Goal: Use online tool/utility: Utilize a website feature to perform a specific function

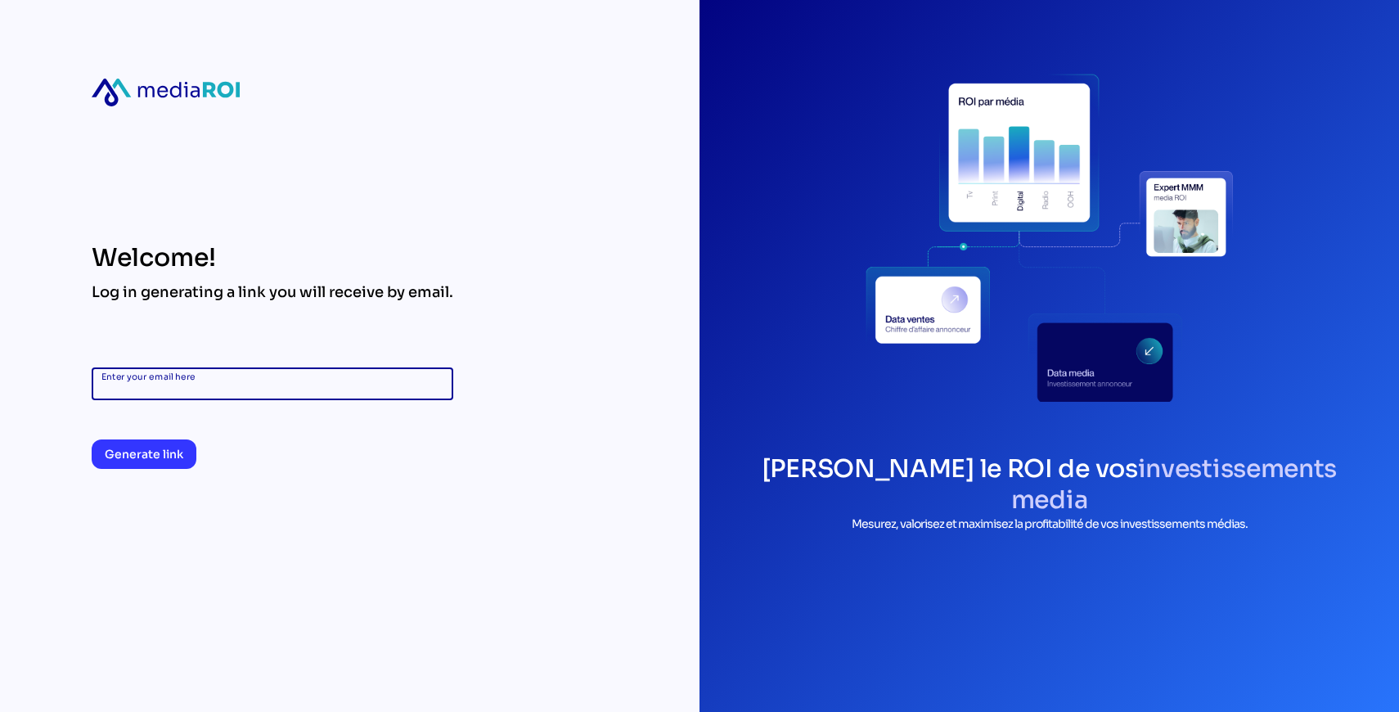
click at [249, 389] on input "Enter your email here" at bounding box center [272, 383] width 342 height 33
type input "**********"
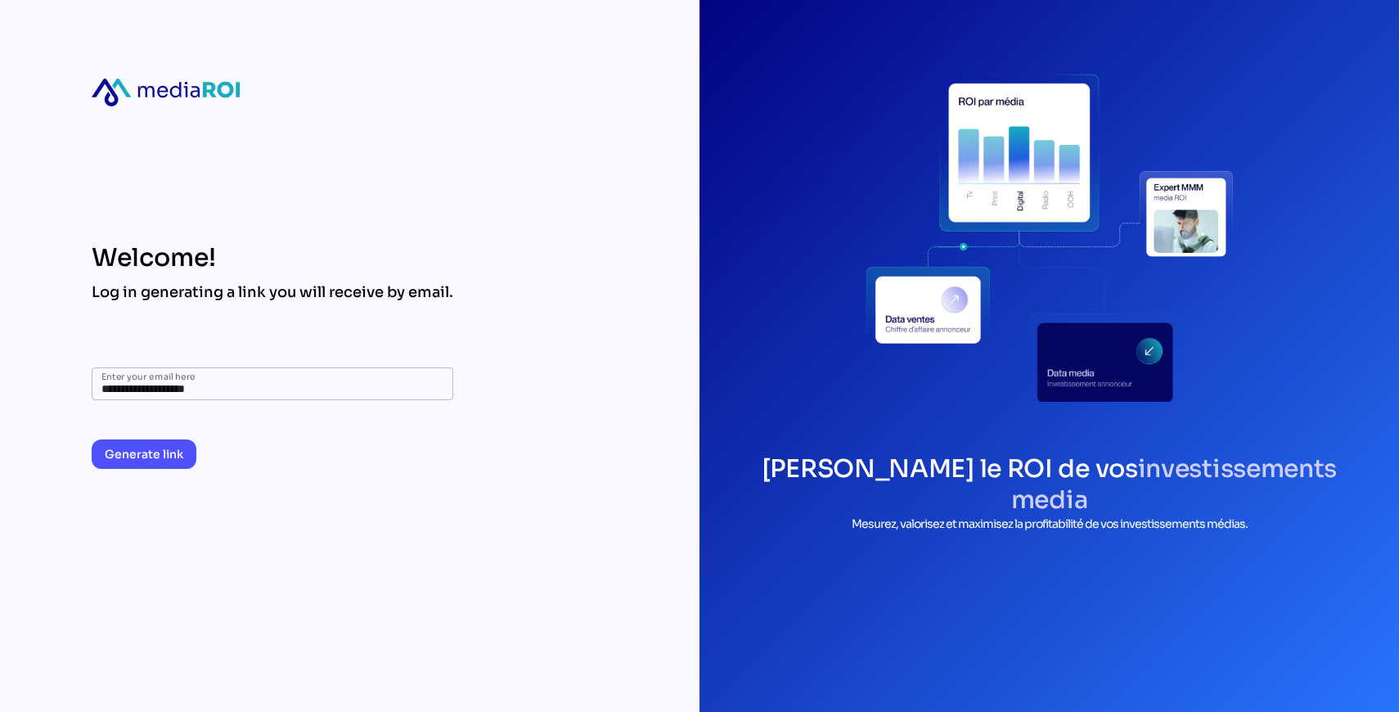
click at [151, 444] on span "Generate link" at bounding box center [144, 454] width 79 height 20
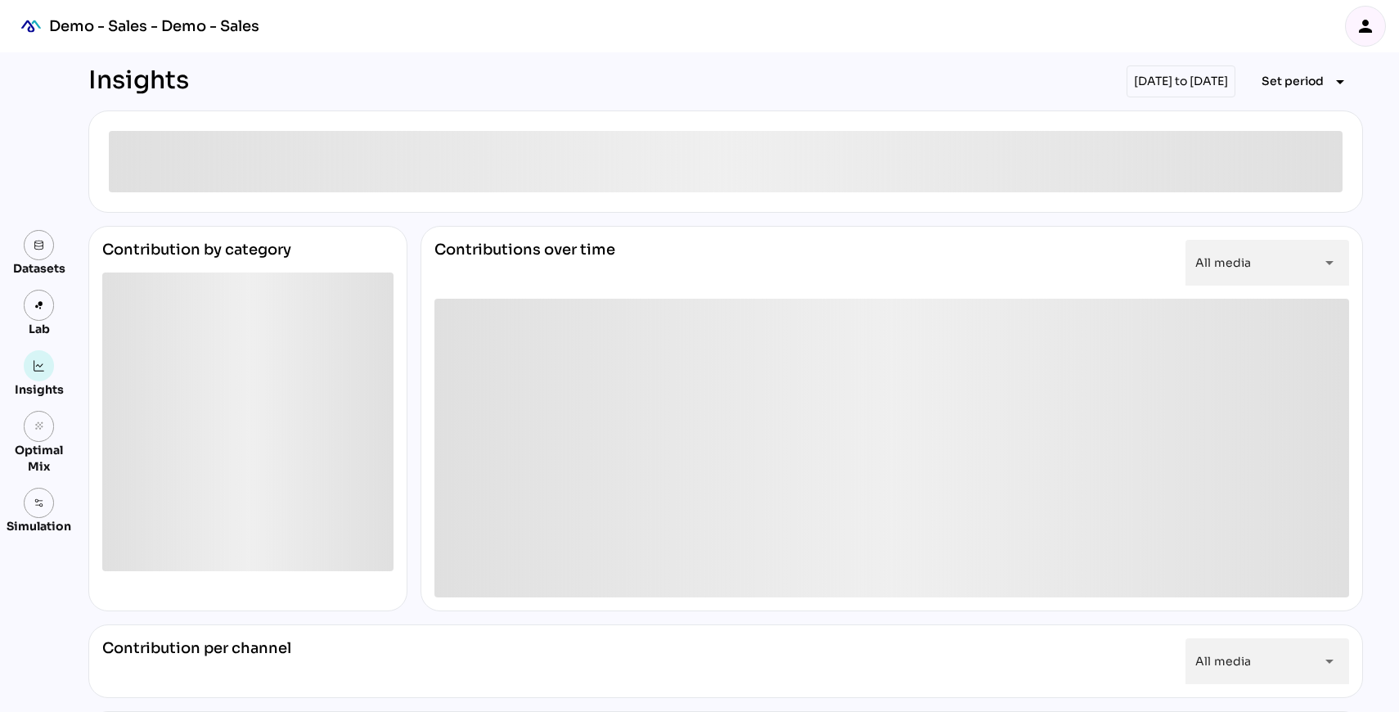
click at [1368, 18] on icon "person" at bounding box center [1365, 26] width 20 height 20
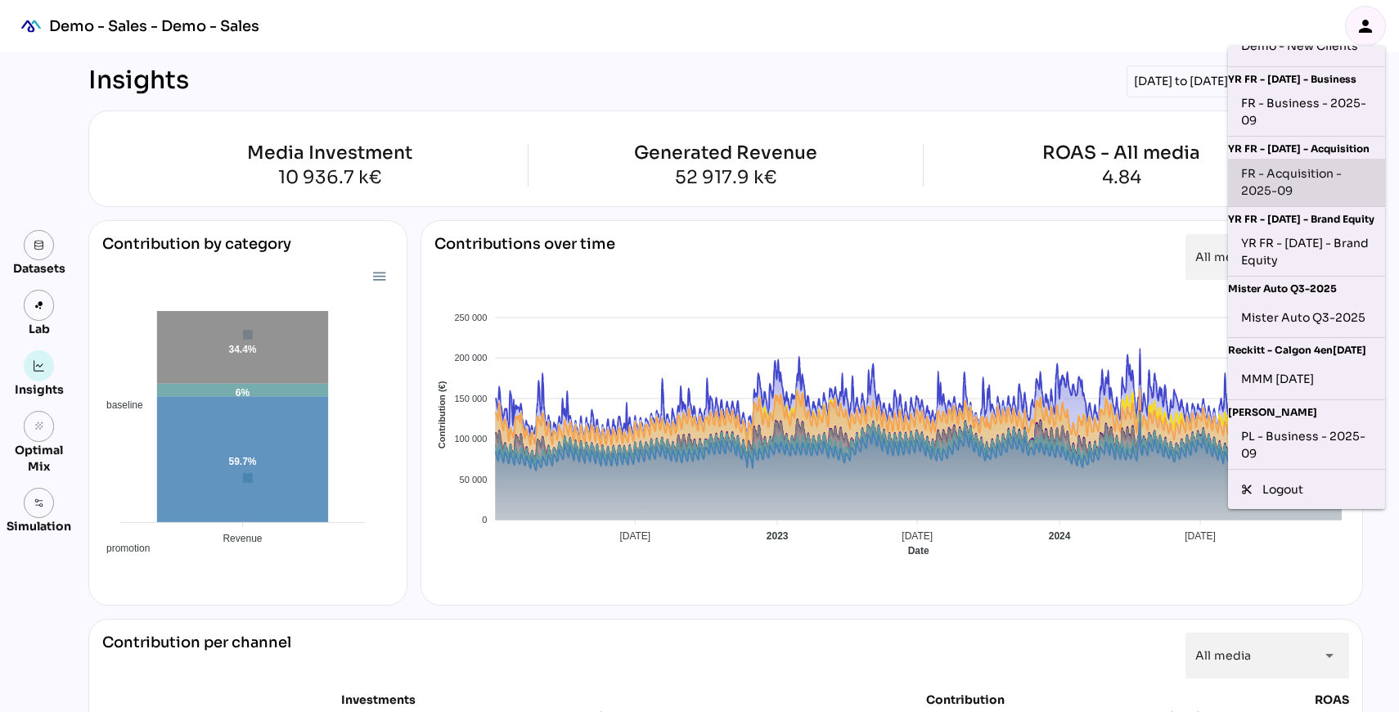
scroll to position [126, 0]
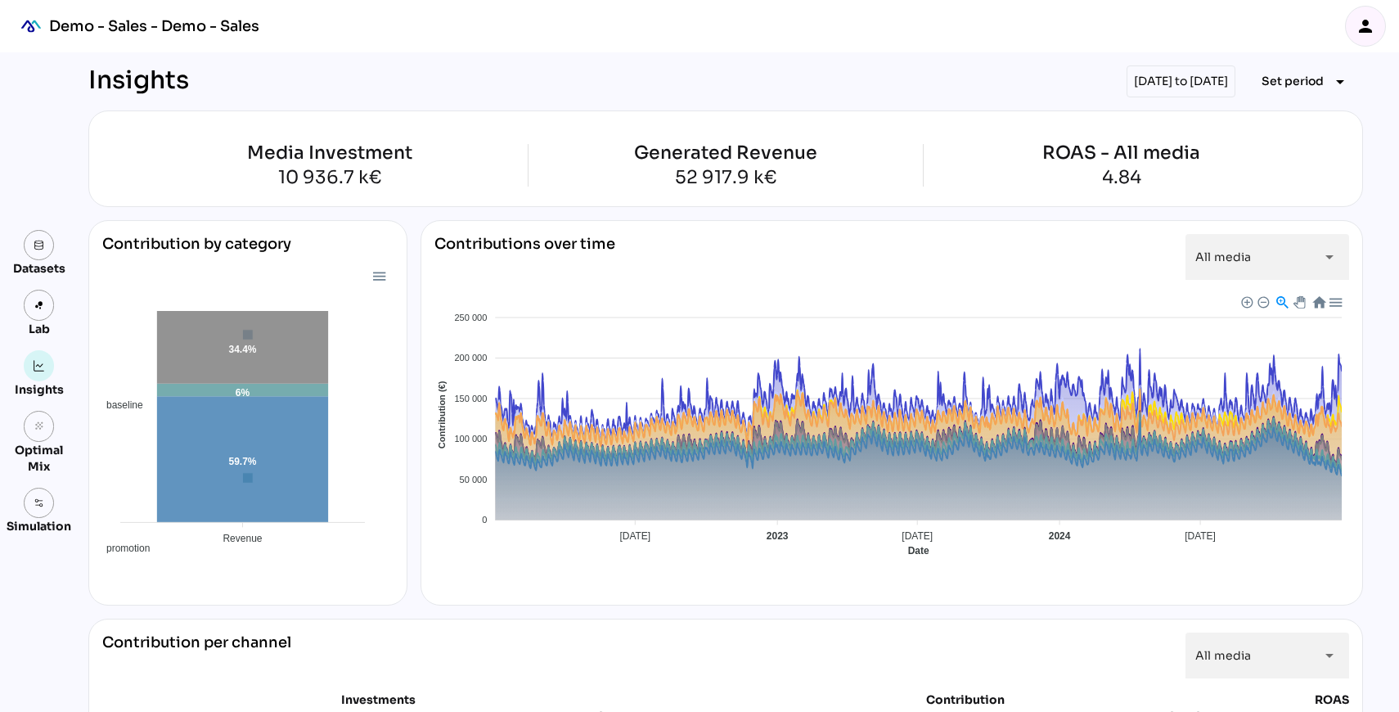
click at [55, 164] on div "Datasets Lab Insights grain Optimal Mix Simulation" at bounding box center [33, 381] width 52 height 659
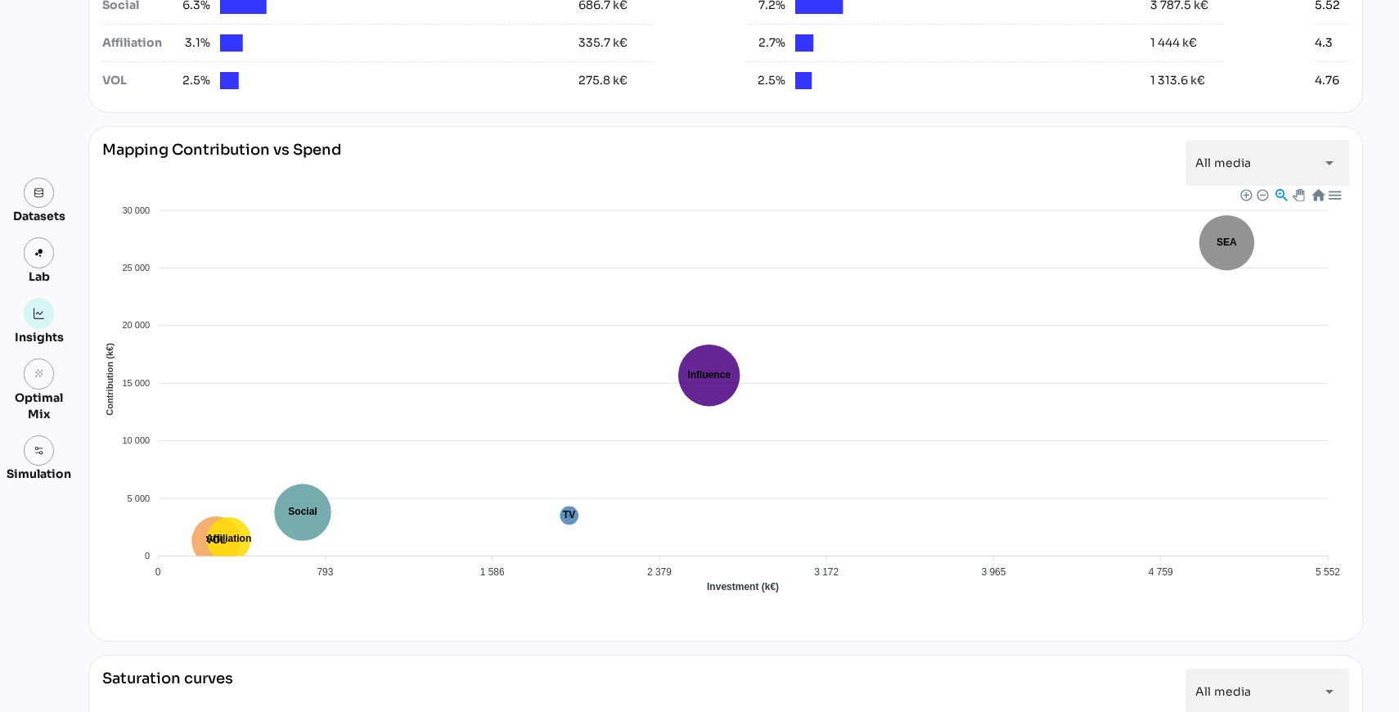
scroll to position [1205, 0]
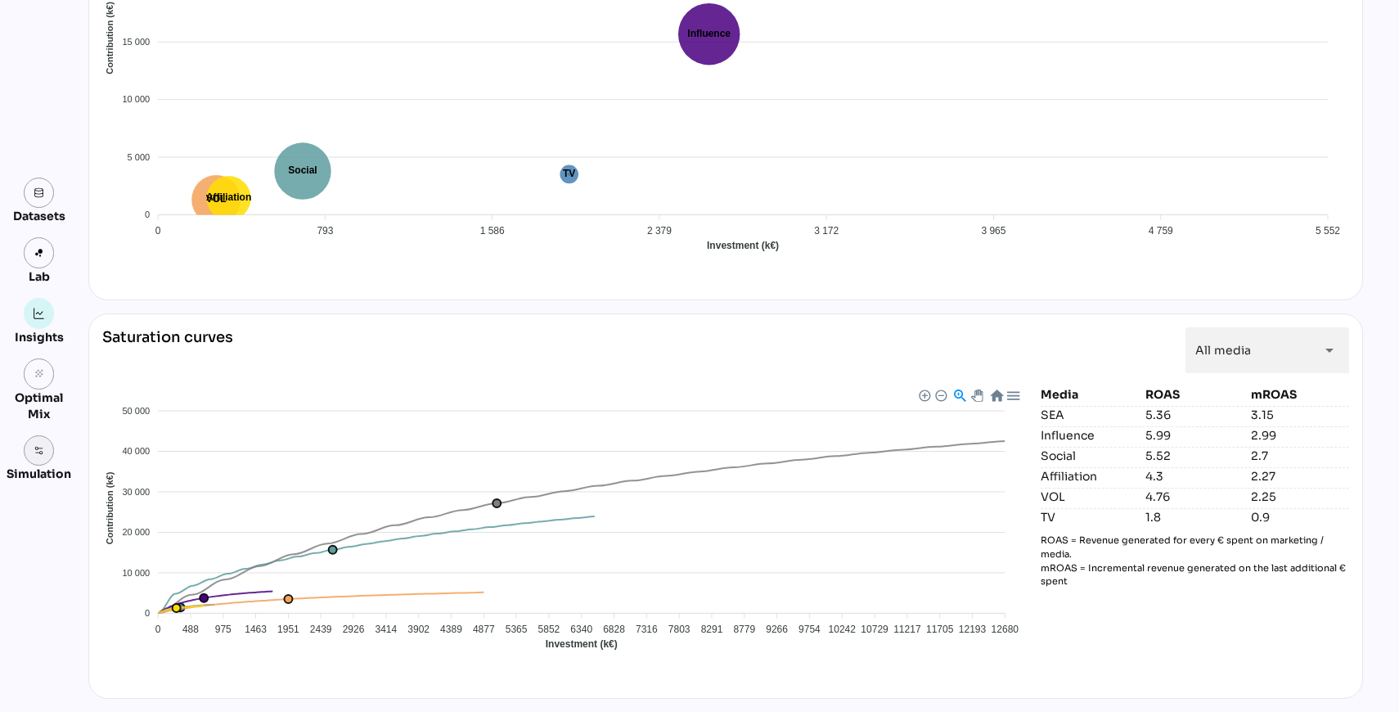
click at [29, 443] on link at bounding box center [39, 450] width 31 height 31
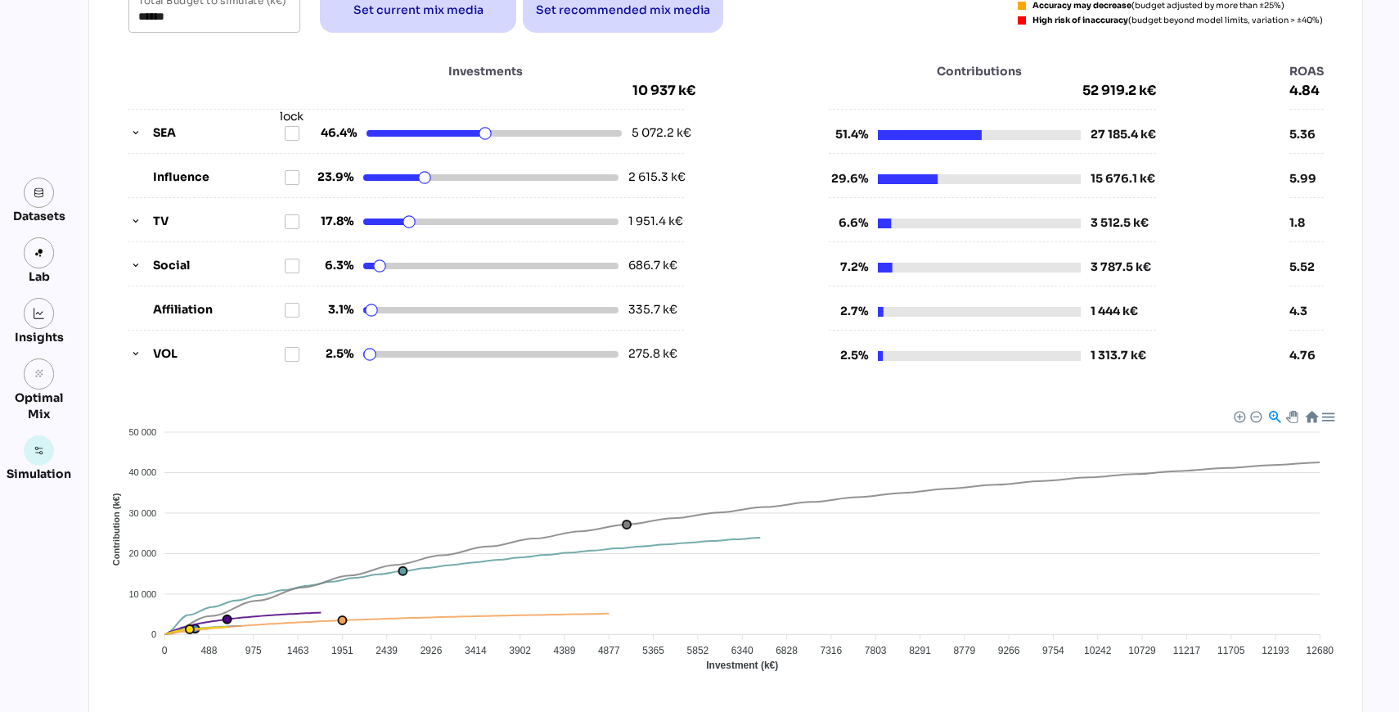
scroll to position [151, 0]
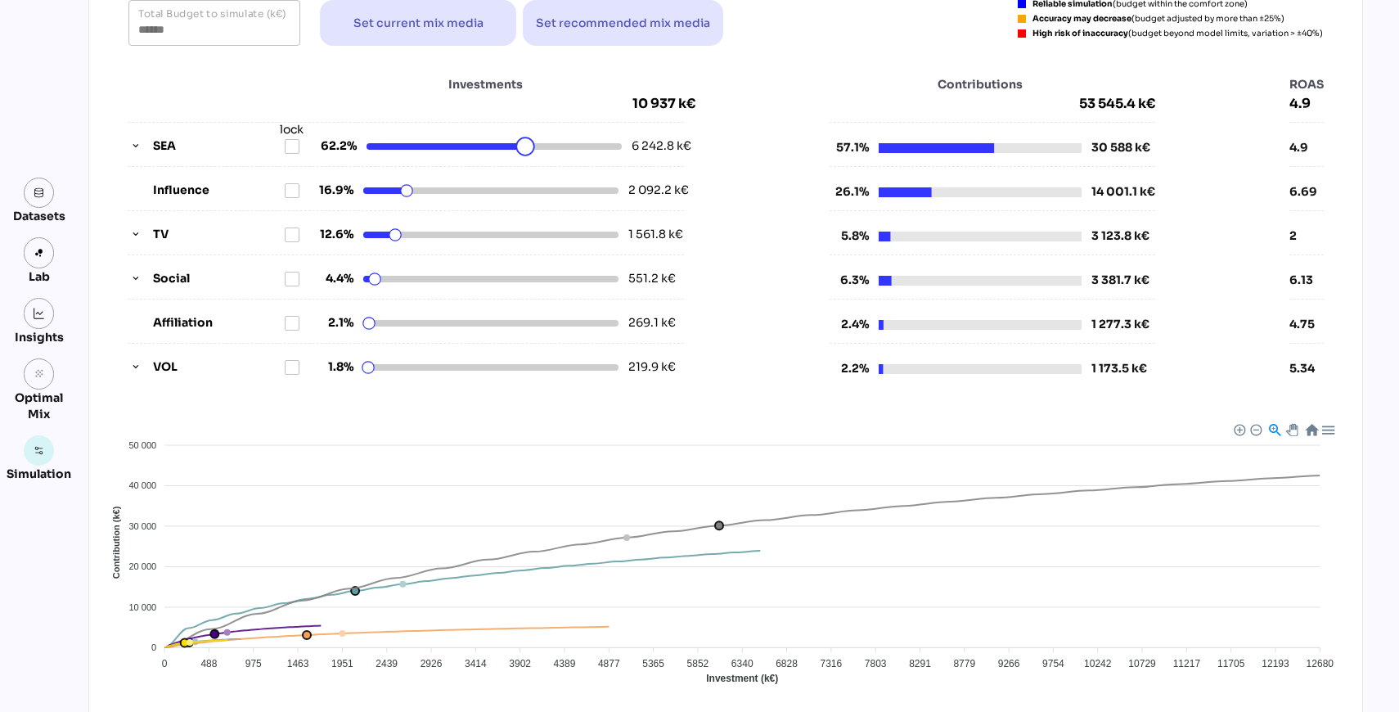
drag, startPoint x: 489, startPoint y: 151, endPoint x: 526, endPoint y: 150, distance: 36.8
click at [526, 150] on html "Demo - Sales - Demo - Sales person Datasets Lab Insights grain Optimal Mix Simu…" at bounding box center [699, 384] width 1399 height 1071
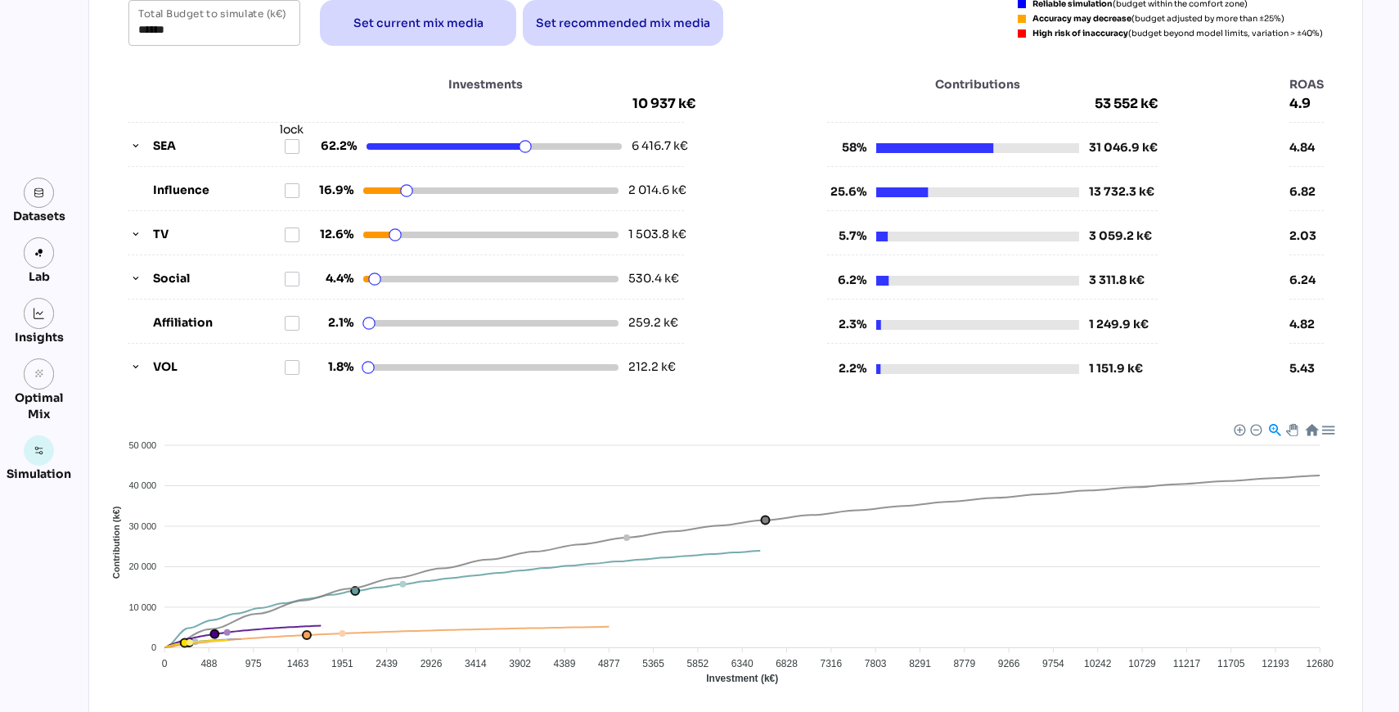
scroll to position [0, 0]
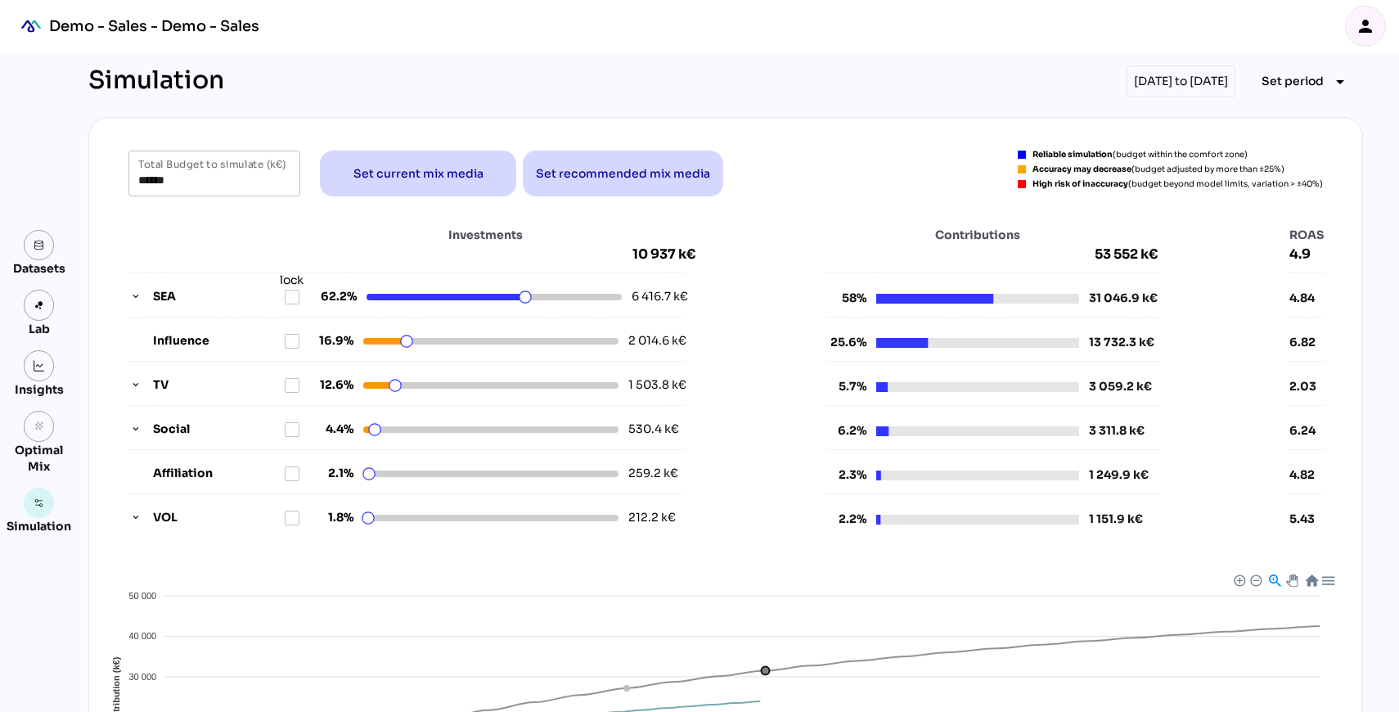
click at [1214, 87] on div "[DATE] to [DATE]" at bounding box center [1180, 81] width 109 height 32
click at [1318, 80] on span "Set period" at bounding box center [1292, 81] width 62 height 20
click at [1263, 162] on div "Year" at bounding box center [1280, 156] width 76 height 14
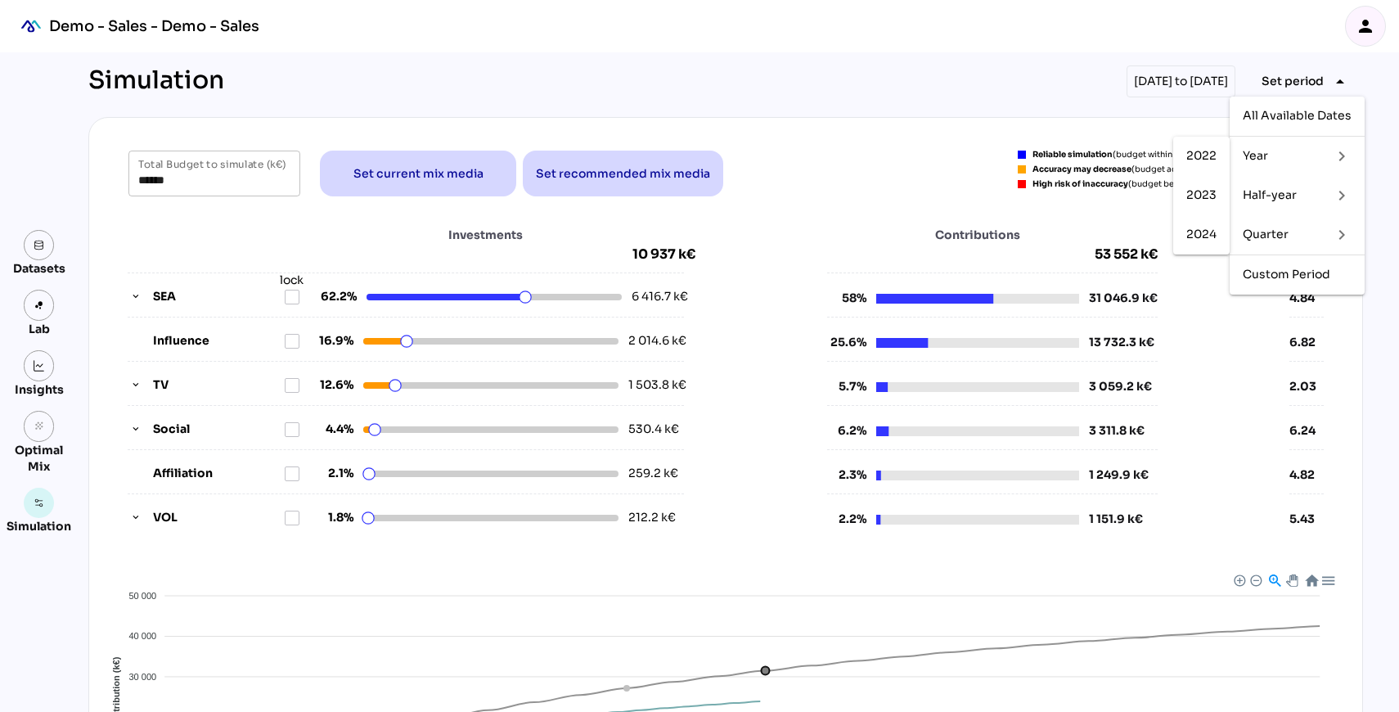
click at [1298, 193] on div "Half-year" at bounding box center [1280, 195] width 76 height 14
click at [1319, 231] on div "keyboard_arrow_right" at bounding box center [1335, 235] width 33 height 26
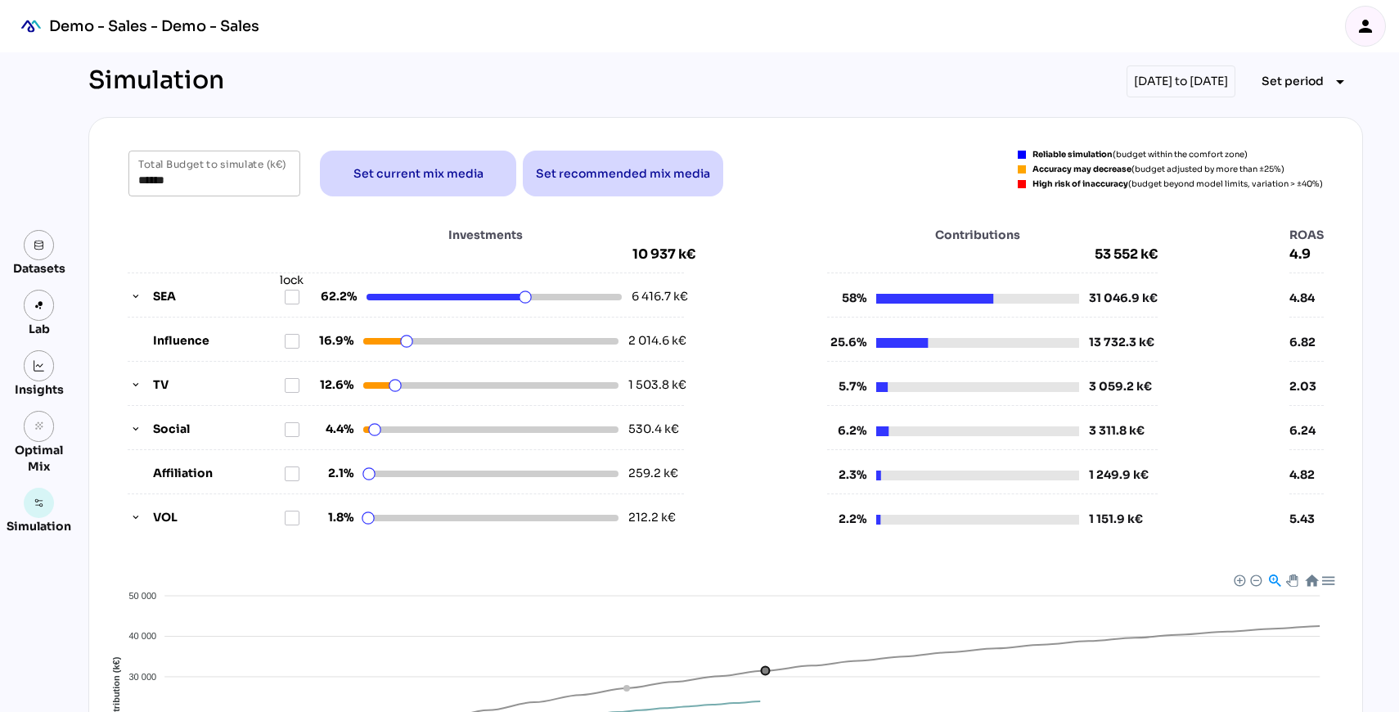
click at [978, 162] on div "****** Total Budget to simulate (k€) Set current mix media Set recommended mix …" at bounding box center [725, 174] width 1194 height 46
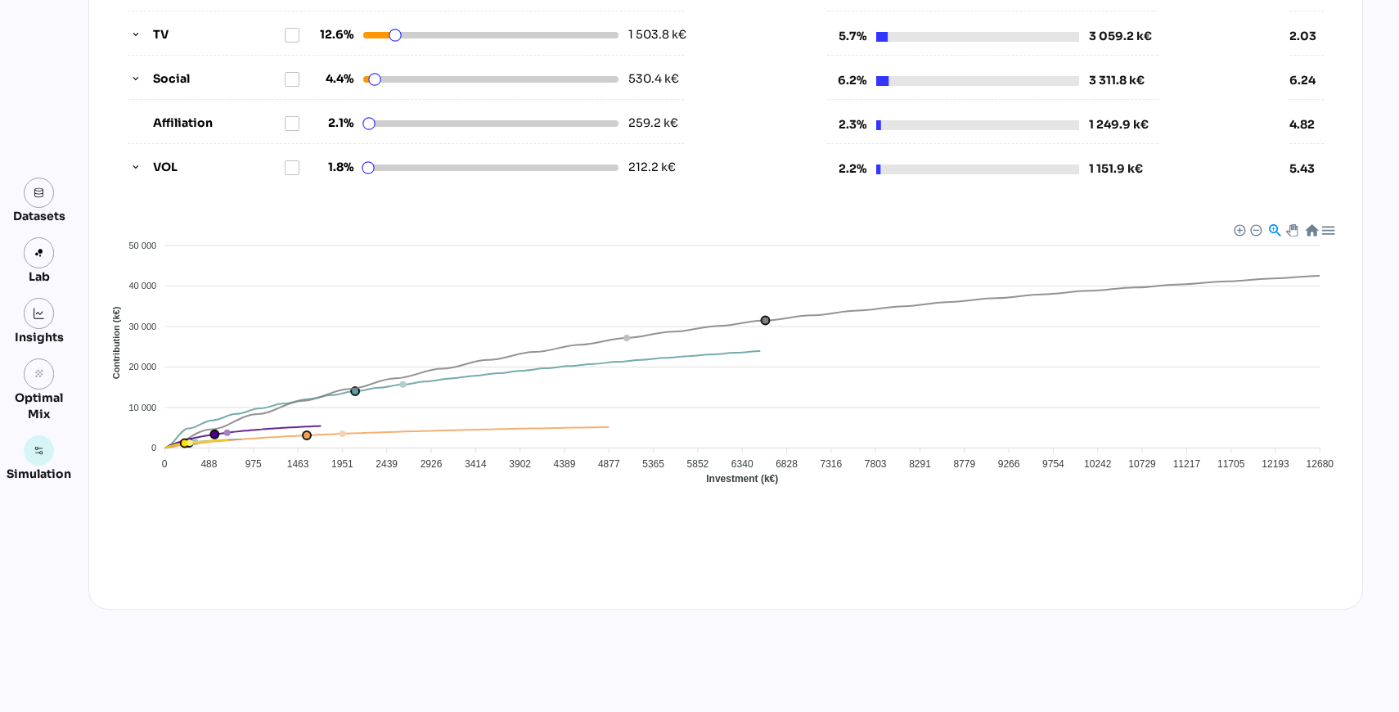
scroll to position [359, 0]
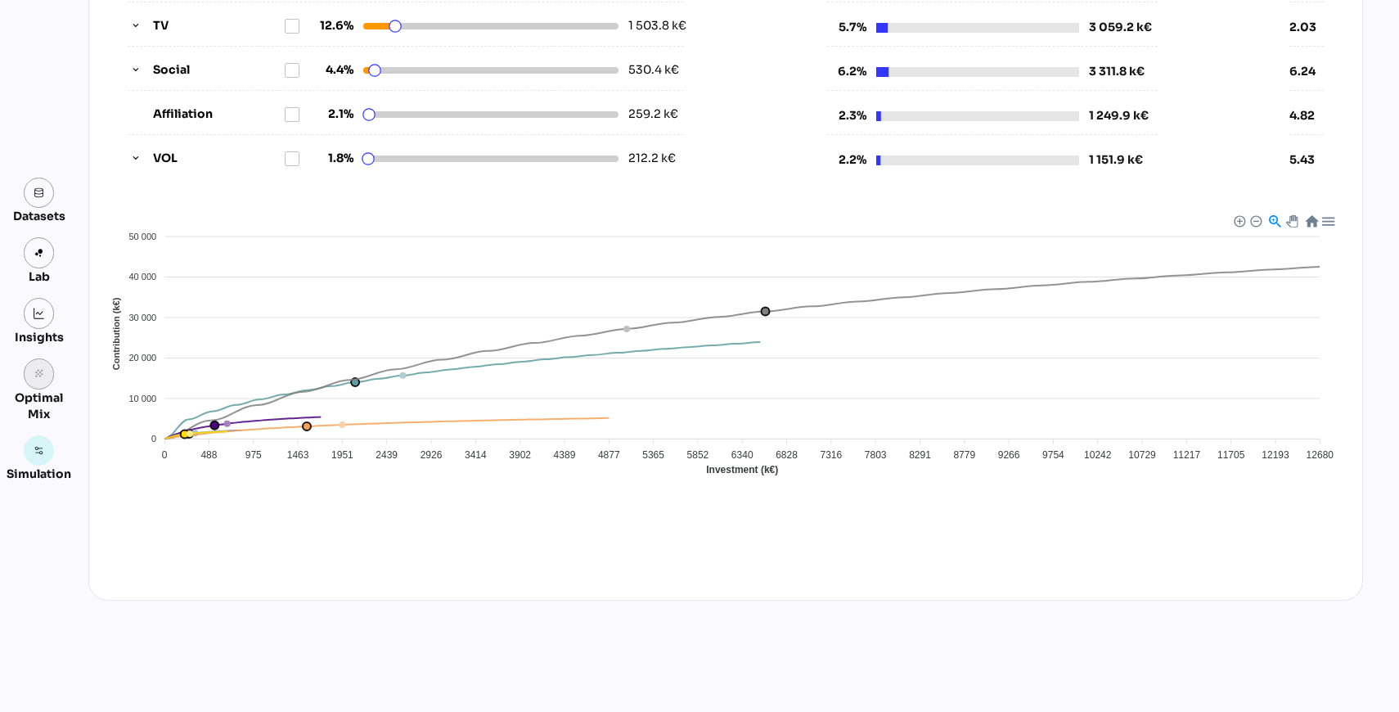
click at [39, 375] on icon "grain" at bounding box center [39, 373] width 11 height 11
